Goal: Task Accomplishment & Management: Use online tool/utility

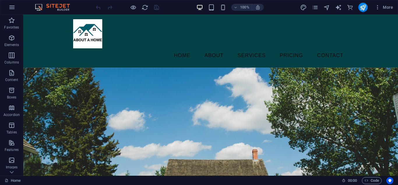
click at [39, 5] on img at bounding box center [56, 7] width 44 height 7
click at [16, 6] on button "button" at bounding box center [12, 7] width 14 height 14
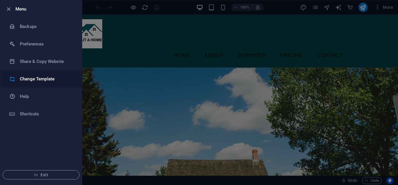
click at [34, 78] on h6 "Change Template" at bounding box center [47, 78] width 54 height 7
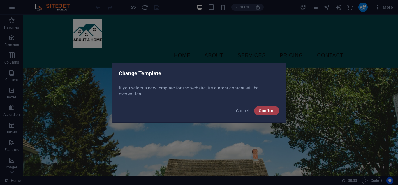
click at [262, 110] on span "Confirm" at bounding box center [267, 110] width 16 height 5
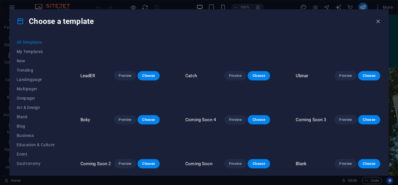
scroll to position [6719, 0]
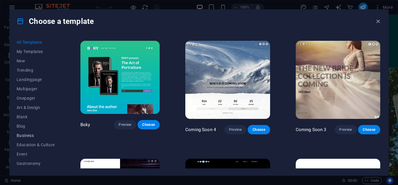
click at [22, 134] on span "Business" at bounding box center [36, 135] width 38 height 5
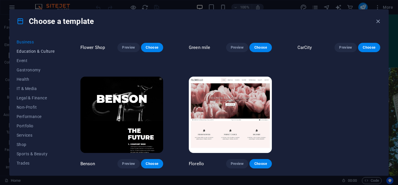
scroll to position [112, 0]
click at [26, 161] on button "Wireframe" at bounding box center [36, 163] width 38 height 9
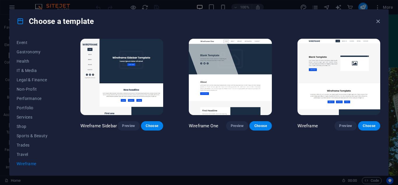
scroll to position [0, 0]
click at [22, 117] on span "Services" at bounding box center [36, 117] width 38 height 5
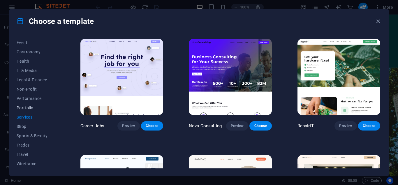
click at [26, 110] on span "Portfolio" at bounding box center [36, 107] width 38 height 5
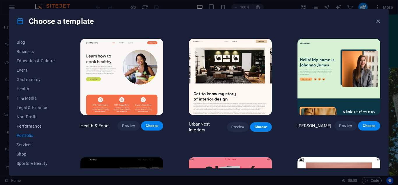
scroll to position [80, 0]
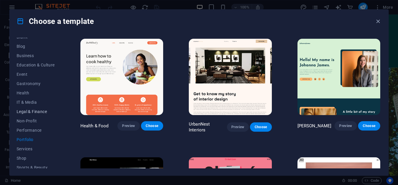
click at [30, 110] on span "Legal & Finance" at bounding box center [36, 111] width 38 height 5
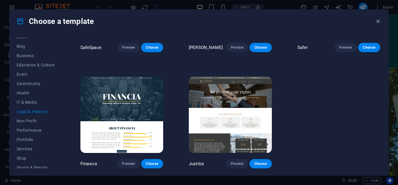
scroll to position [0, 0]
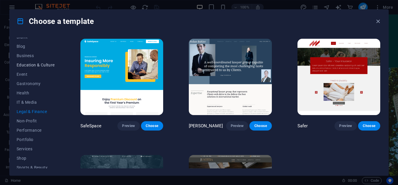
click at [32, 65] on span "Education & Culture" at bounding box center [36, 65] width 38 height 5
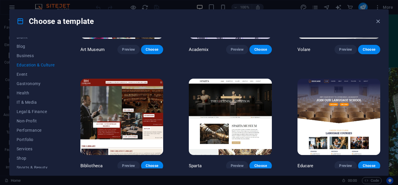
scroll to position [72, 0]
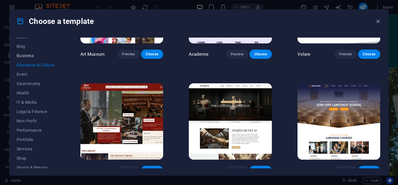
click at [24, 57] on span "Business" at bounding box center [36, 55] width 38 height 5
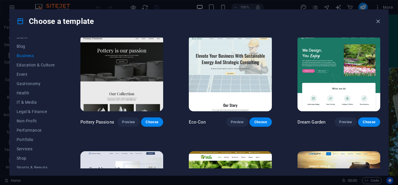
scroll to position [0, 0]
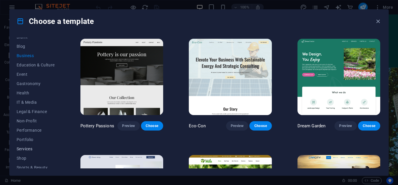
click at [27, 147] on span "Services" at bounding box center [36, 149] width 38 height 5
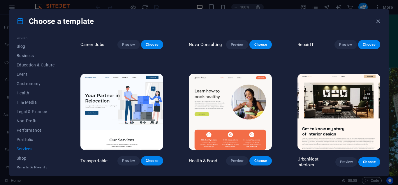
scroll to position [80, 0]
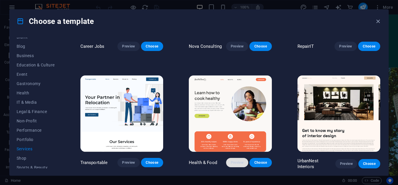
click at [229, 161] on button "Preview" at bounding box center [237, 162] width 22 height 9
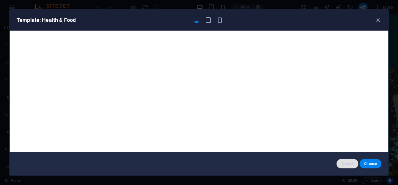
click at [342, 163] on span "Cancel" at bounding box center [347, 163] width 13 height 5
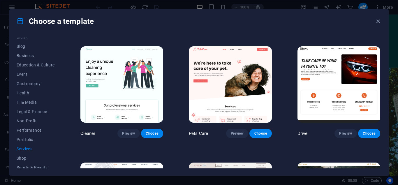
scroll to position [229, 0]
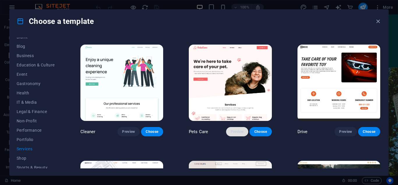
click at [240, 133] on span "Preview" at bounding box center [237, 131] width 13 height 5
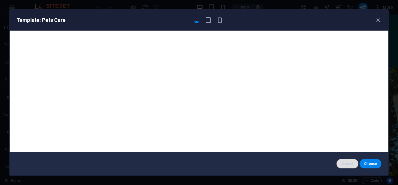
click at [345, 166] on button "Cancel" at bounding box center [348, 163] width 22 height 9
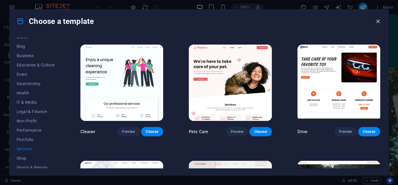
click at [377, 20] on icon "button" at bounding box center [378, 21] width 7 height 7
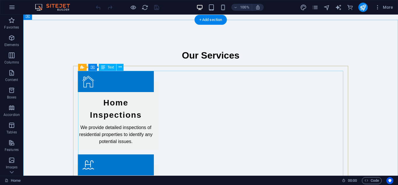
scroll to position [522, 0]
